Goal: Ask a question

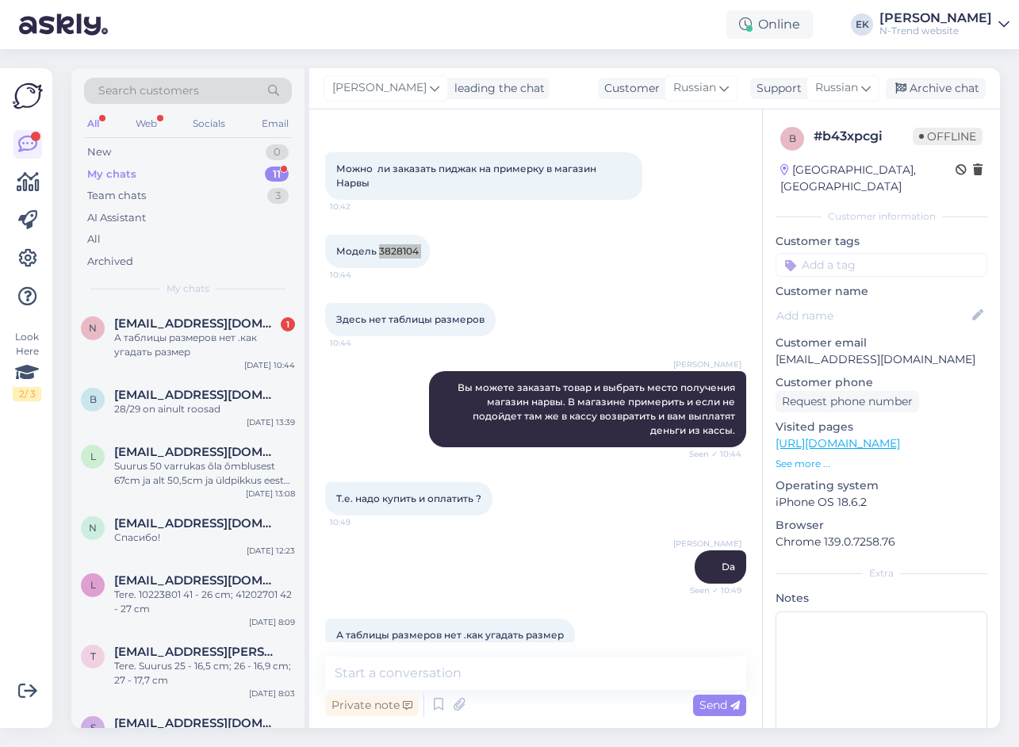
scroll to position [84, 0]
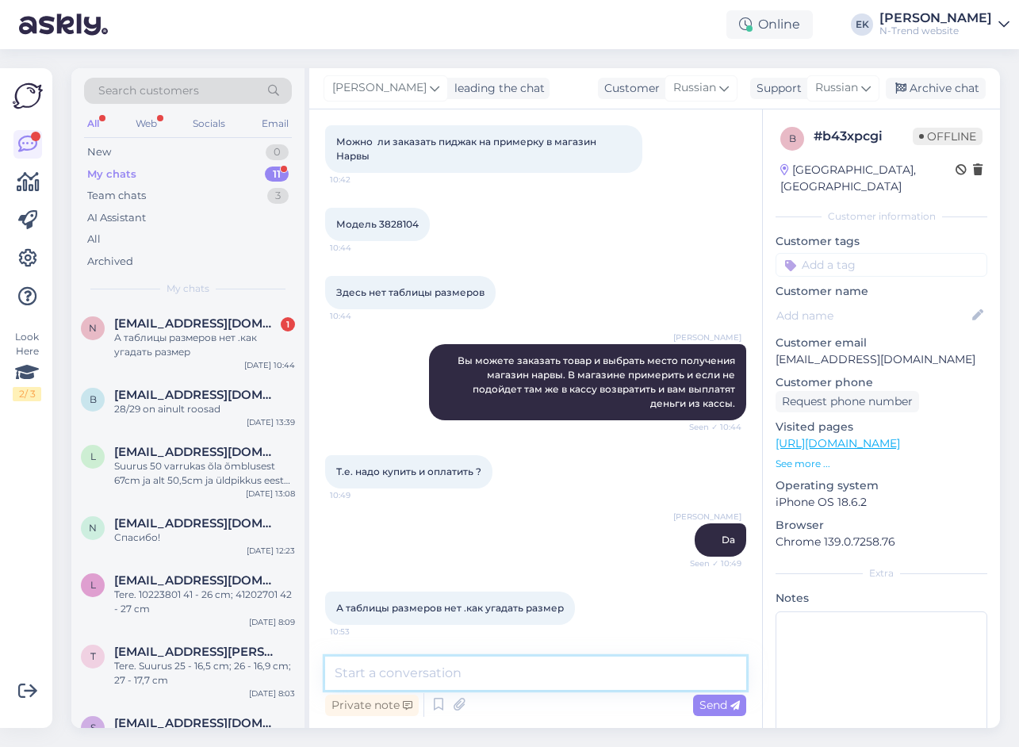
click at [481, 675] on textarea at bounding box center [535, 673] width 421 height 33
paste textarea "Какой вы обычно носите размер?"
type textarea "Какой вы обычно носите размер?"
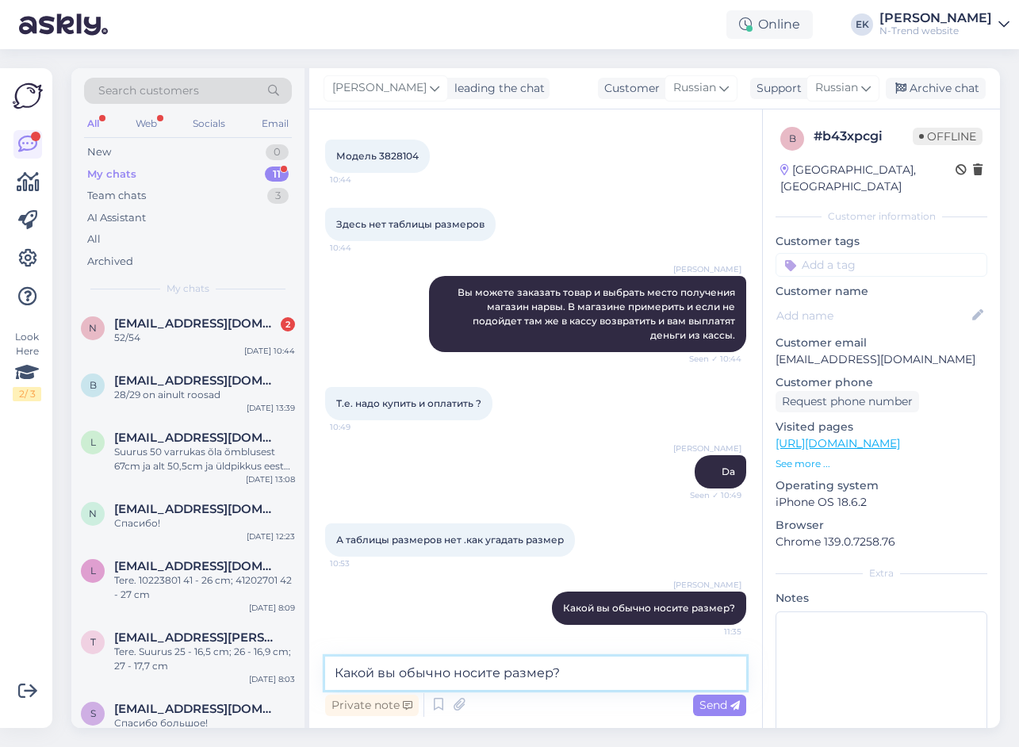
scroll to position [221, 0]
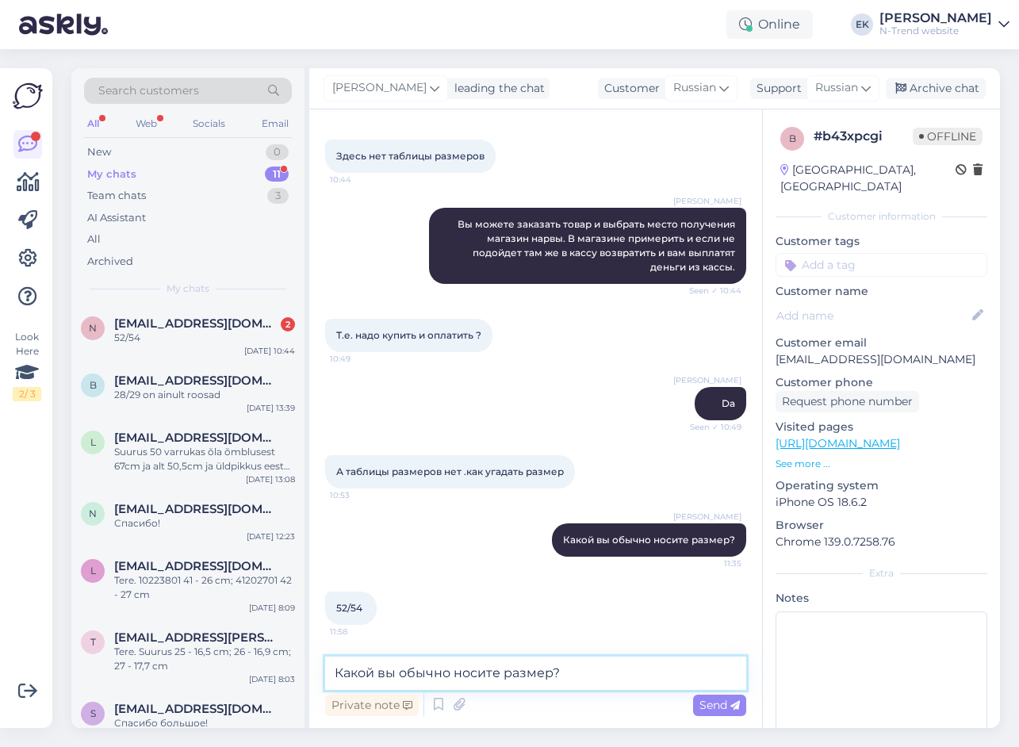
click at [412, 669] on textarea "Какой вы обычно носите размер?" at bounding box center [535, 673] width 421 height 33
paste textarea "Узнаю из магазина измери на размер 52"
type textarea "Узнаю из магазина измери на размер 52"
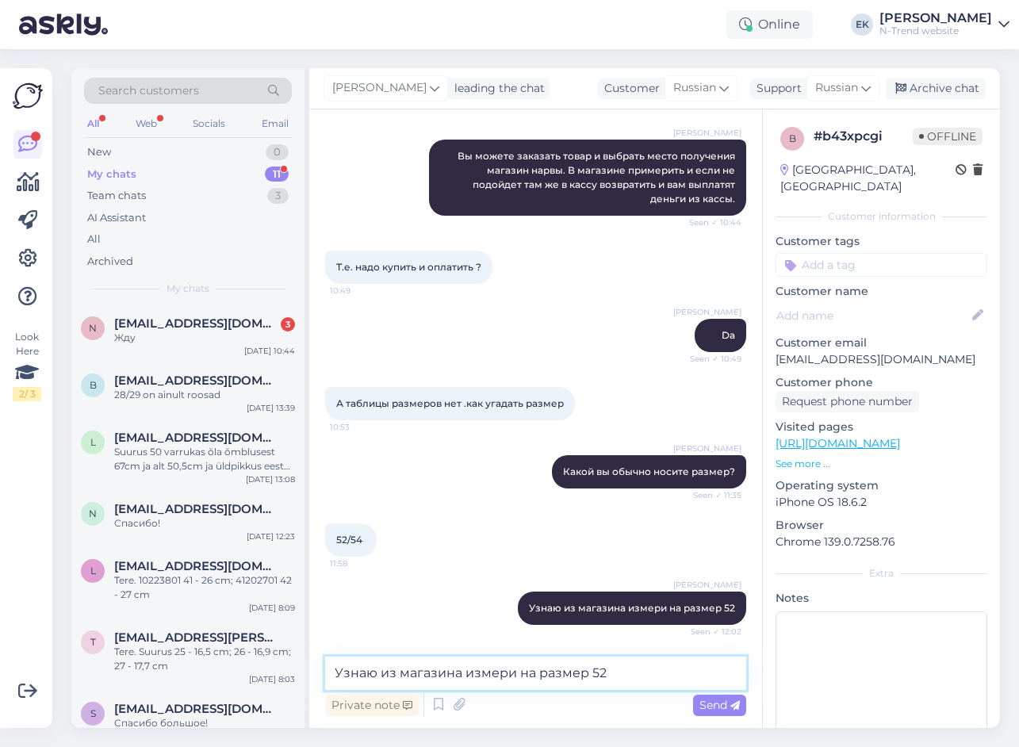
scroll to position [357, 0]
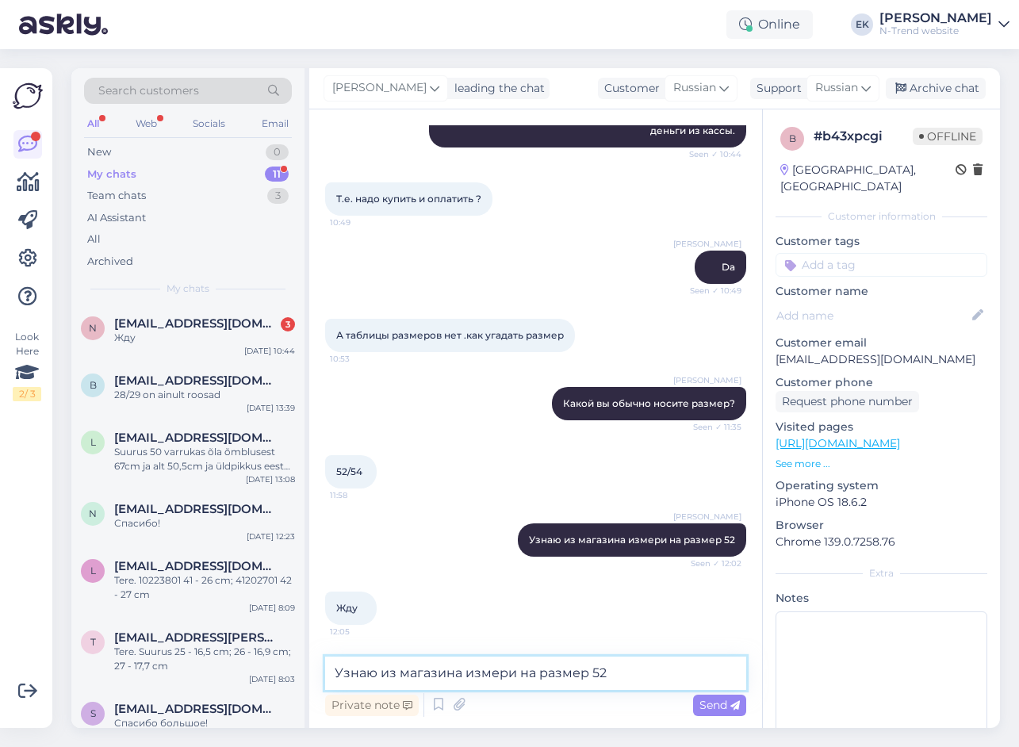
click at [429, 666] on textarea "Узнаю из магазина измери на размер 52" at bounding box center [535, 673] width 421 height 33
click at [854, 90] on span "Russian" at bounding box center [836, 87] width 43 height 17
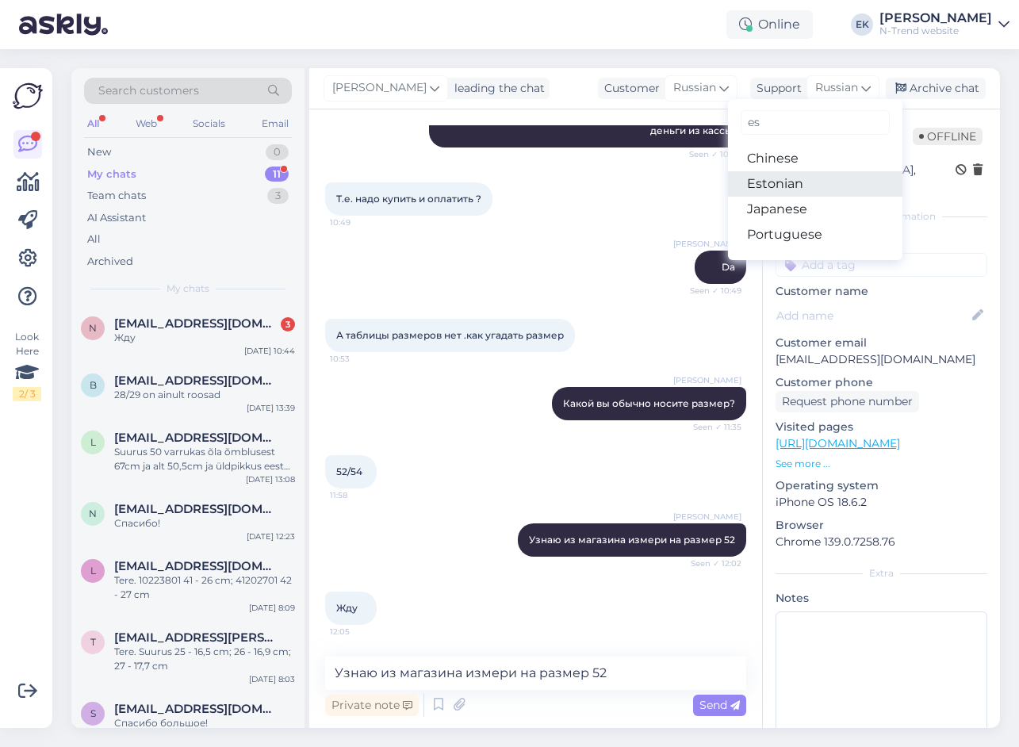
type input "es"
click at [792, 177] on link "Estonian" at bounding box center [815, 183] width 175 height 25
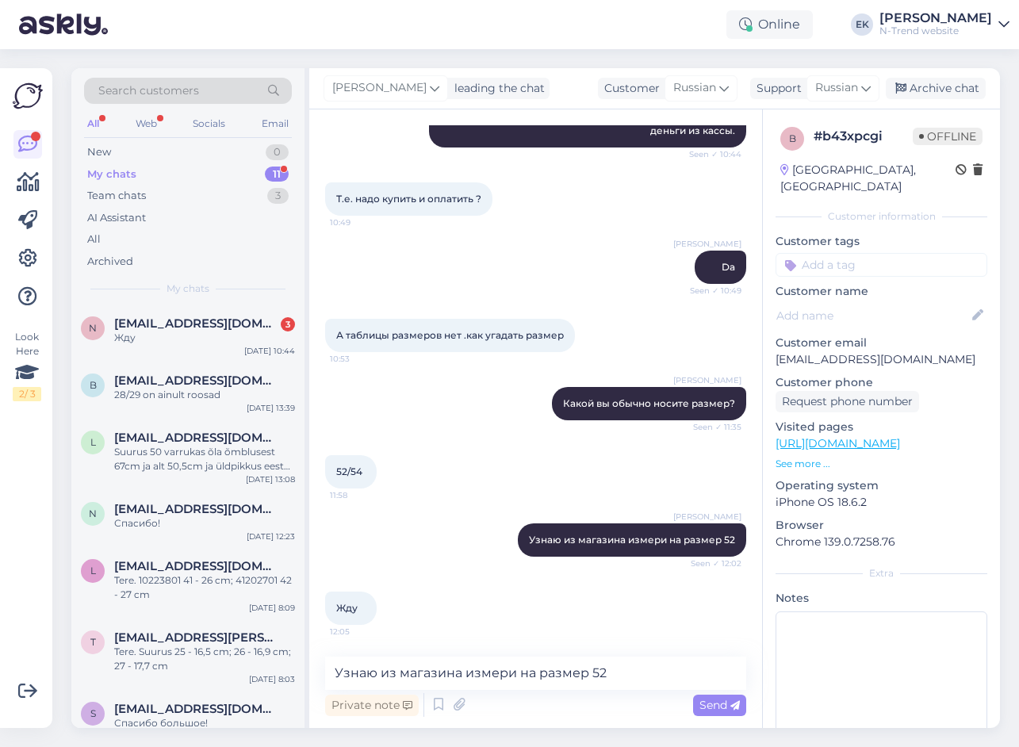
scroll to position [455, 0]
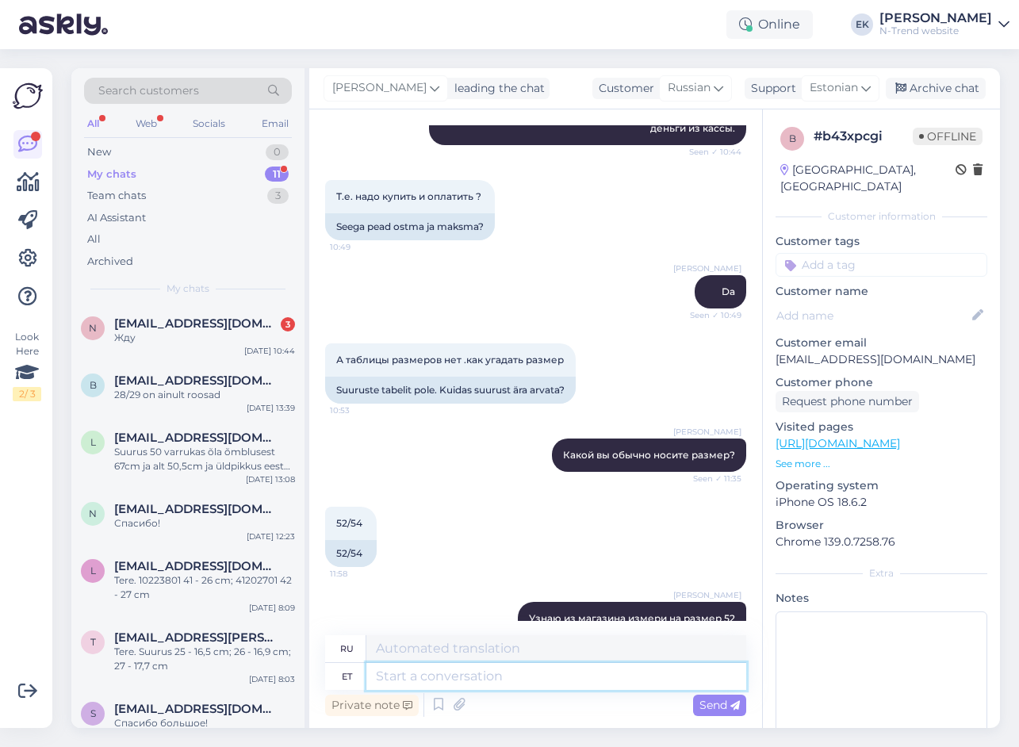
click at [401, 678] on textarea at bounding box center [556, 676] width 380 height 27
paste textarea "Rind 55*2 Vöö 52*2 Varrukas 41 Üld 56"
type textarea "Rind 55*2 Vöö 52*2 Varrukas 41 Üld 56"
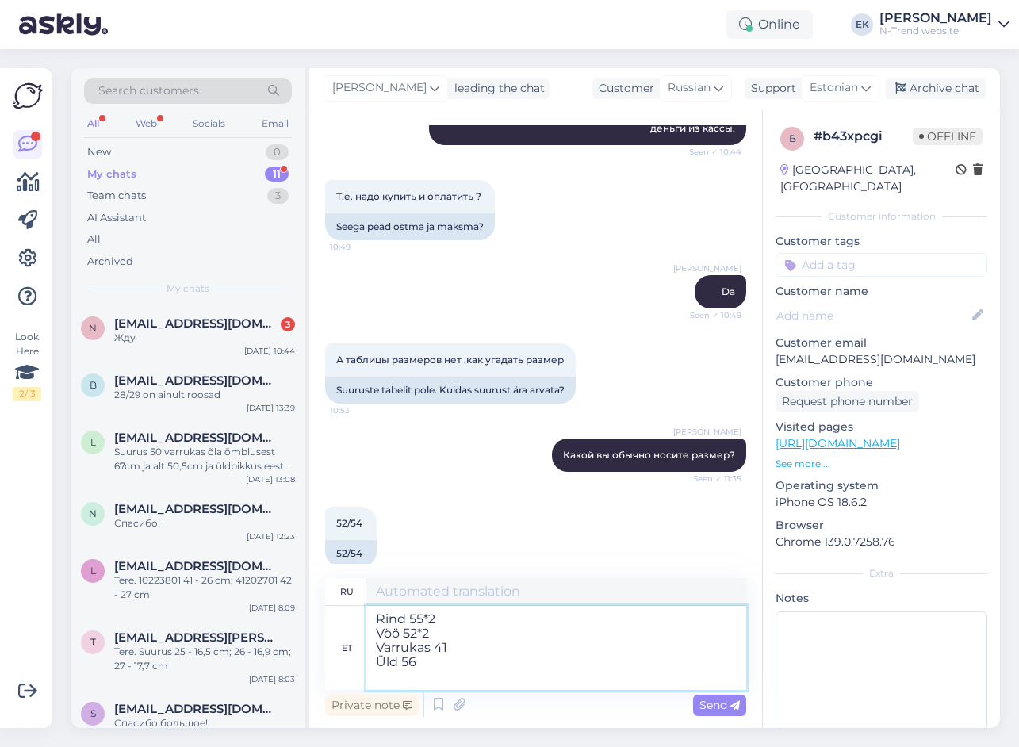
type textarea "Грудь 55*2 Талия 52*2 Рукав 41 В целом 56"
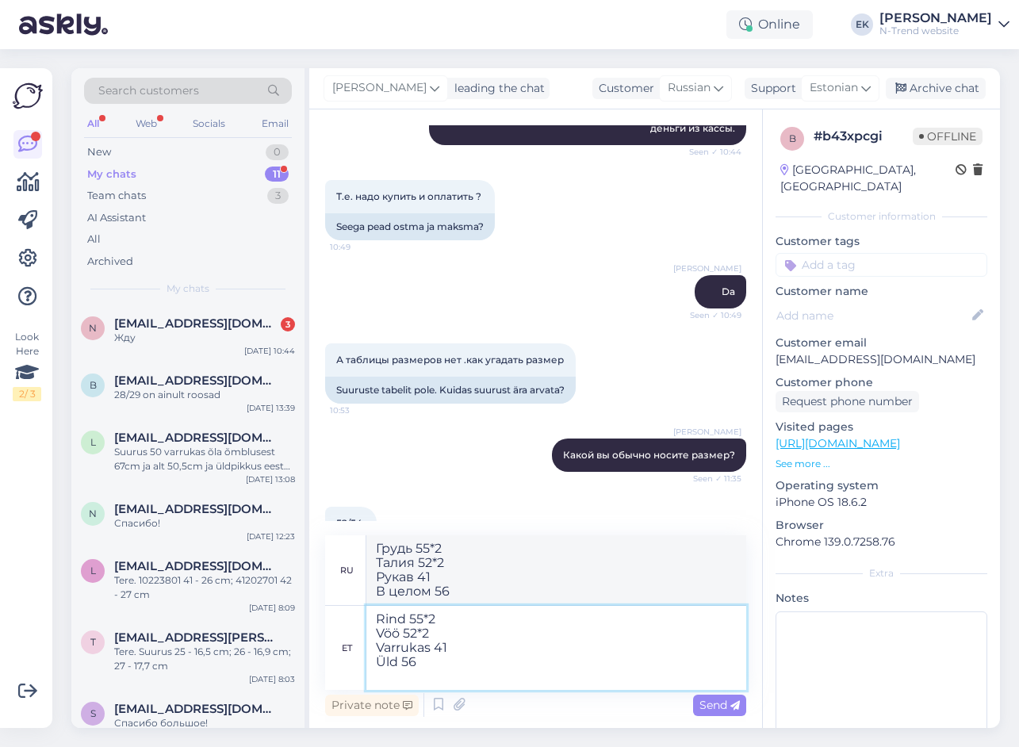
click at [395, 664] on textarea "Rind 55*2 Vöö 52*2 Varrukas 41 Üld 56" at bounding box center [556, 648] width 380 height 84
type textarea "Rind 55*2 Vöö 52*2 Varrukas 41 Üldpikkus 56"
type textarea "Бюст 55*2 Талия 52*2 Рукав 41 Общая длина 56"
type textarea "Rind 55*2 Vöö 52*2 Varrukas 41 Üldpikkus 56"
click at [718, 704] on span "Send" at bounding box center [720, 705] width 40 height 14
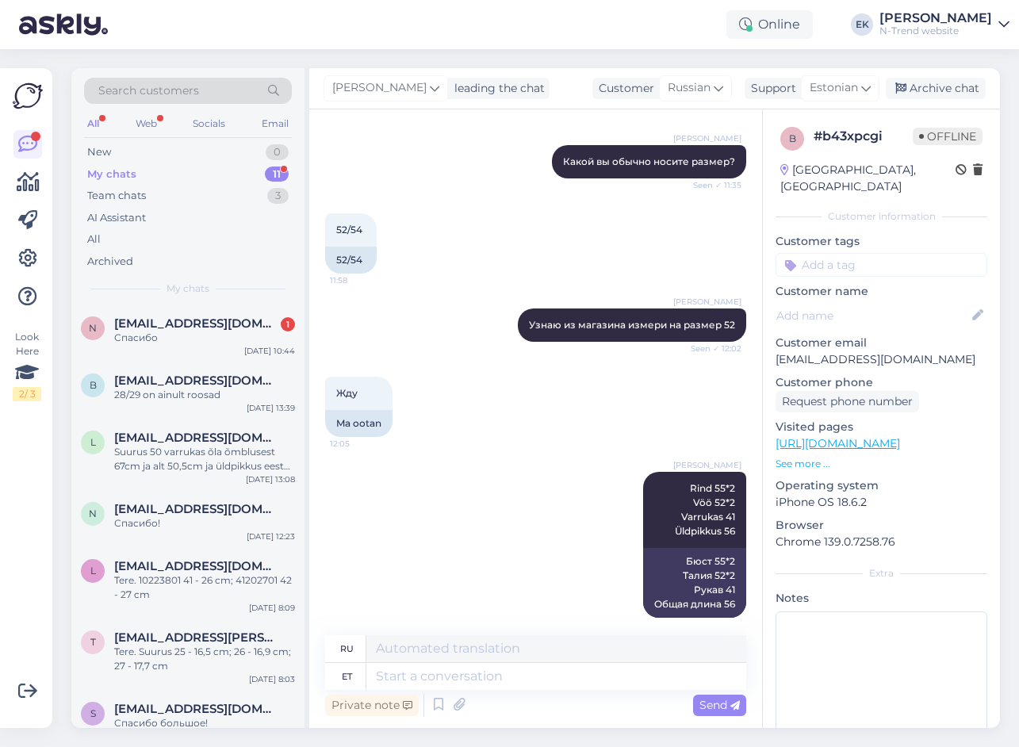
scroll to position [843, 0]
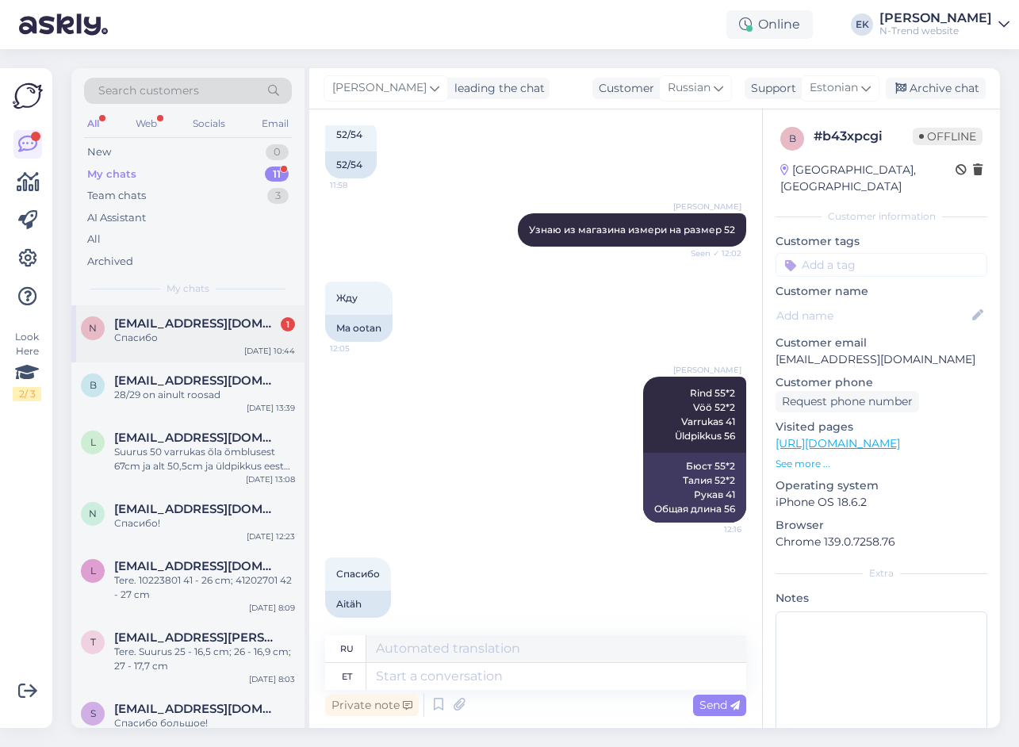
click at [153, 327] on span "[EMAIL_ADDRESS][DOMAIN_NAME]" at bounding box center [196, 323] width 165 height 14
